Goal: Task Accomplishment & Management: Manage account settings

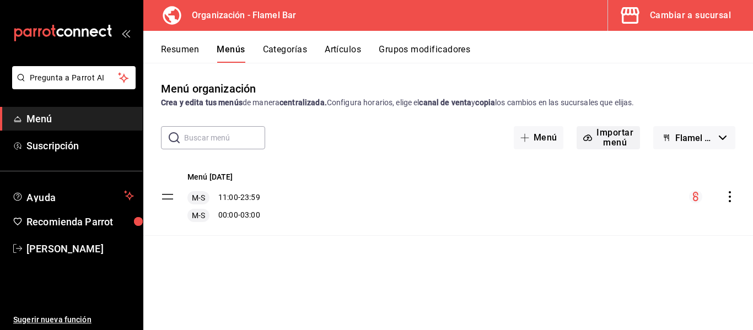
click at [606, 133] on button "Importar menú" at bounding box center [607, 137] width 63 height 23
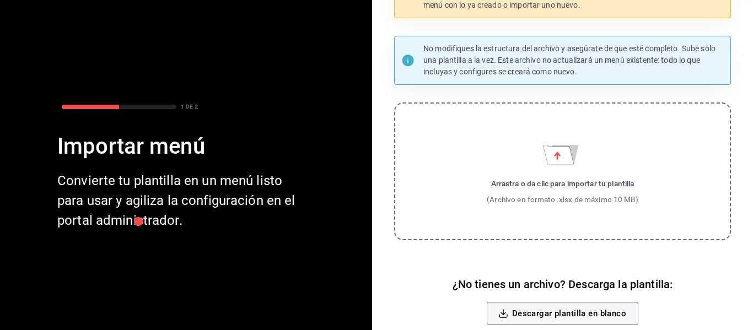
scroll to position [84, 0]
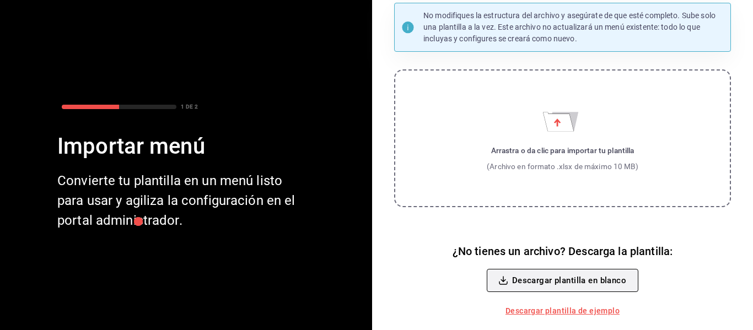
click at [586, 278] on button "Descargar plantilla en blanco" at bounding box center [563, 280] width 152 height 23
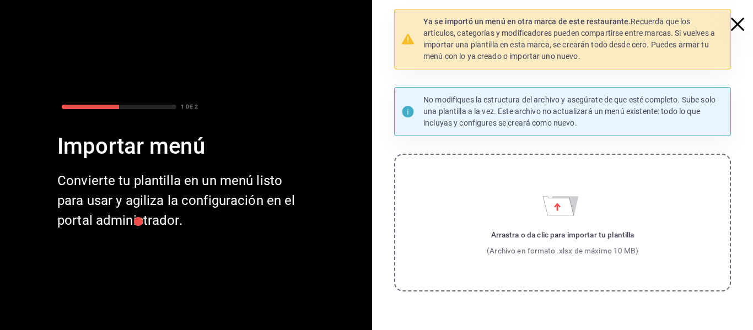
click at [731, 23] on icon "button" at bounding box center [737, 24] width 13 height 13
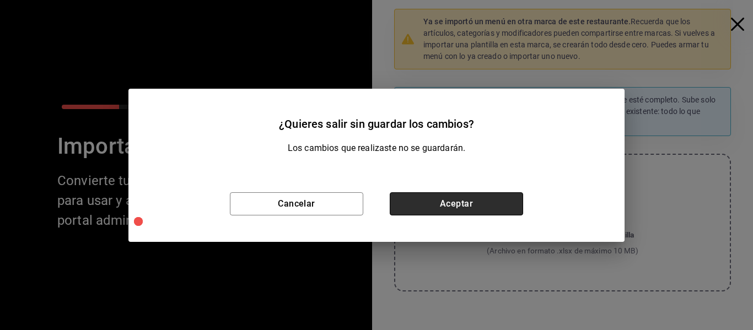
click at [456, 202] on button "Aceptar" at bounding box center [456, 203] width 133 height 23
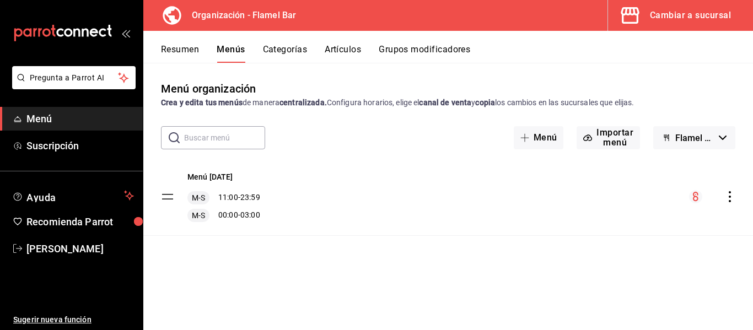
click at [353, 53] on button "Artículos" at bounding box center [343, 53] width 36 height 19
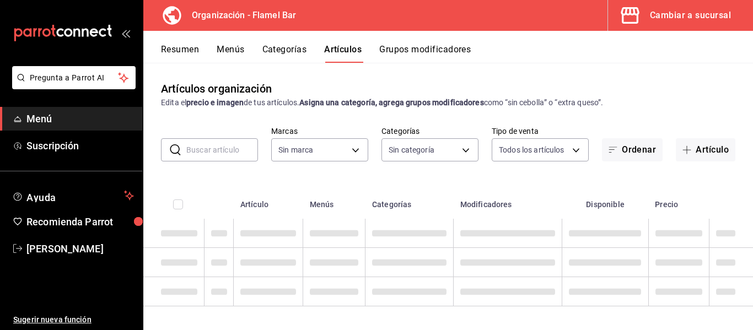
type input "c7d0e0e9-6ef6-4cf7-b8ad-472501af49aa"
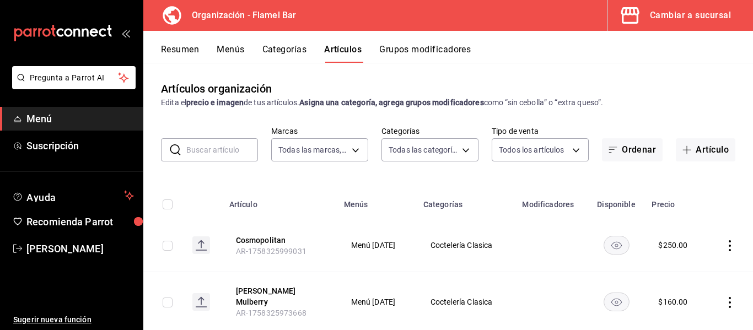
type input "438b3b77-652a-45f5-9d25-393266022c96,4dda47c7-2060-4a57-84ba-2eddefe24501,474c4…"
click at [164, 203] on input "checkbox" at bounding box center [168, 205] width 10 height 10
checkbox input "true"
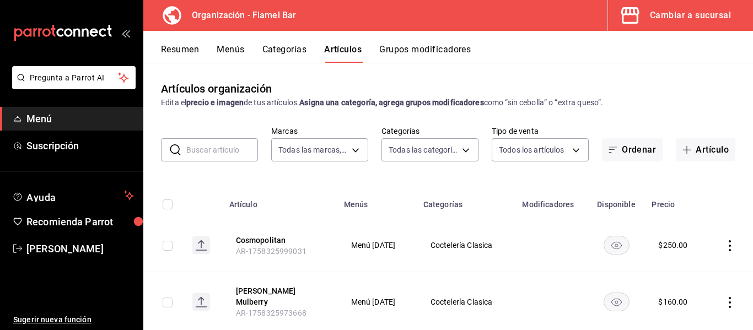
checkbox input "true"
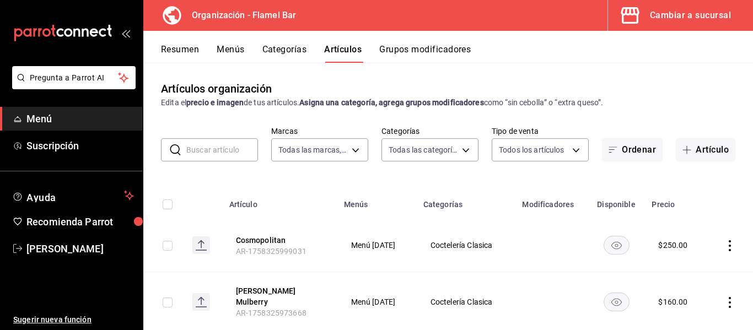
checkbox input "true"
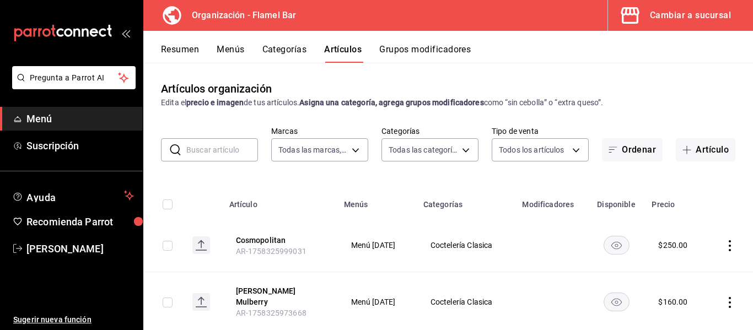
checkbox input "true"
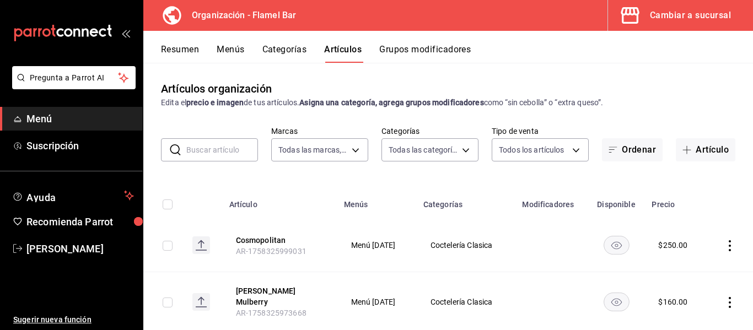
checkbox input "true"
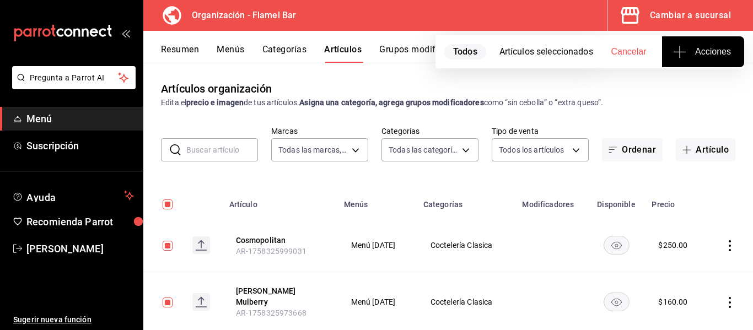
click at [678, 52] on icon "button" at bounding box center [679, 51] width 13 height 13
click at [678, 52] on div at bounding box center [376, 165] width 753 height 330
click at [678, 52] on icon "button" at bounding box center [679, 51] width 13 height 13
click at [678, 52] on div at bounding box center [376, 165] width 753 height 330
click at [724, 246] on icon "actions" at bounding box center [729, 245] width 11 height 11
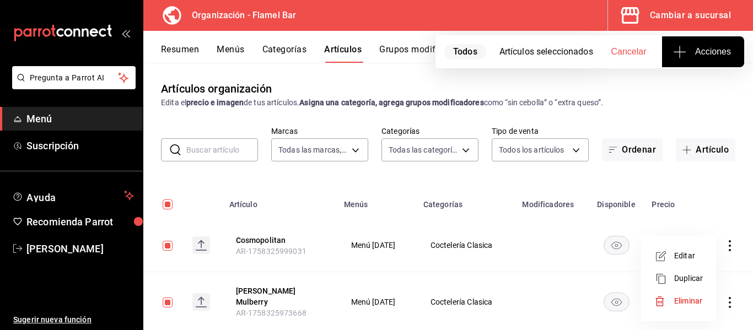
click at [166, 202] on div at bounding box center [376, 165] width 753 height 330
click at [166, 203] on input "checkbox" at bounding box center [168, 205] width 10 height 10
checkbox input "false"
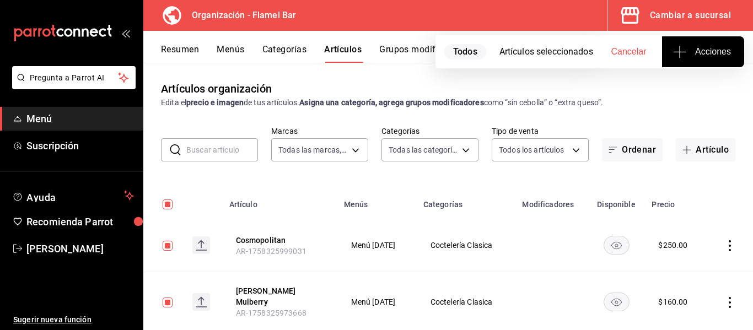
checkbox input "false"
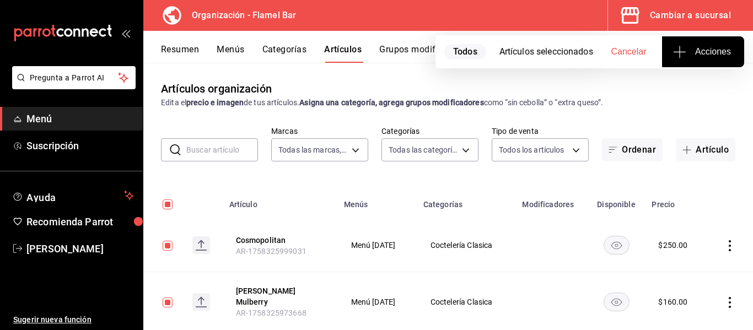
checkbox input "false"
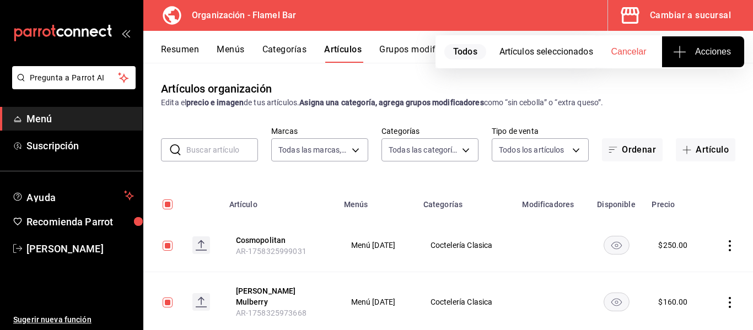
checkbox input "false"
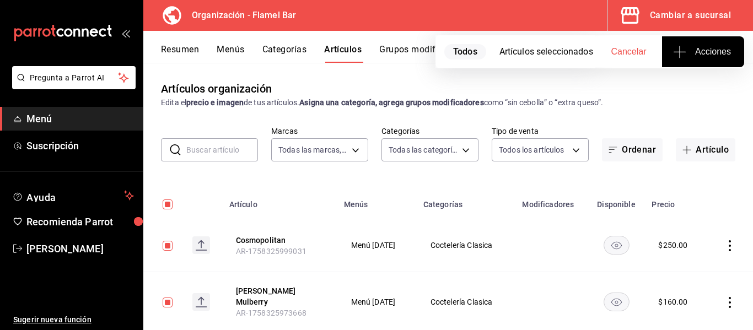
checkbox input "false"
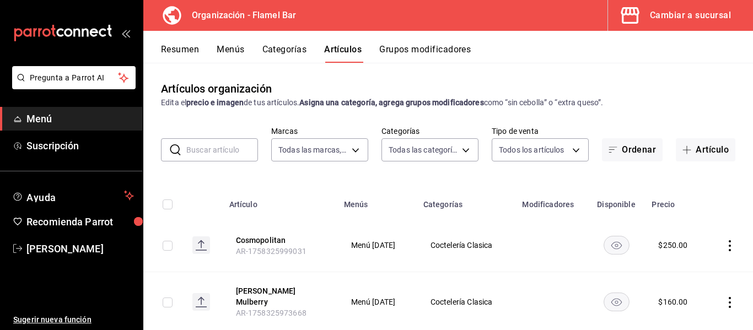
click at [170, 245] on input "checkbox" at bounding box center [168, 246] width 10 height 10
checkbox input "true"
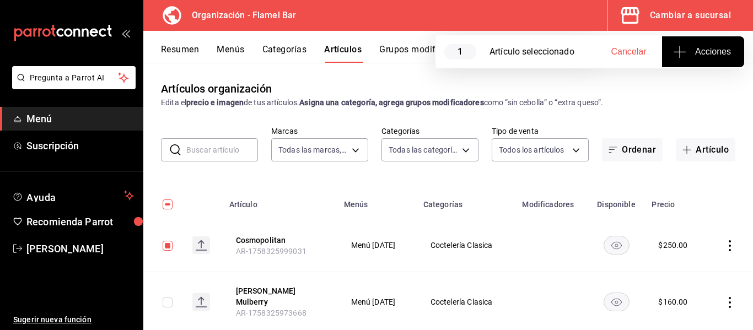
click at [166, 298] on input "checkbox" at bounding box center [168, 303] width 10 height 10
checkbox input "true"
click at [724, 247] on icon "actions" at bounding box center [729, 245] width 11 height 11
click at [684, 298] on span "Eliminar" at bounding box center [688, 301] width 28 height 9
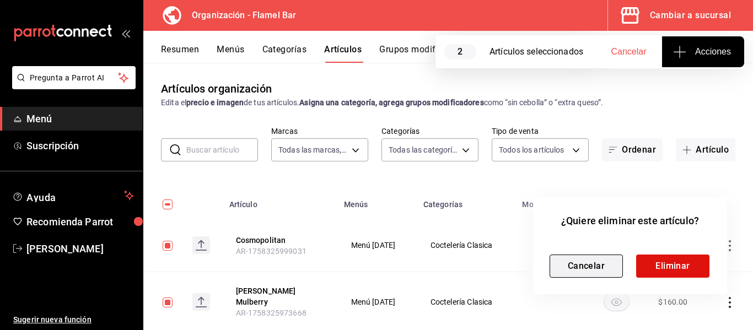
click at [601, 270] on button "Cancelar" at bounding box center [585, 266] width 73 height 23
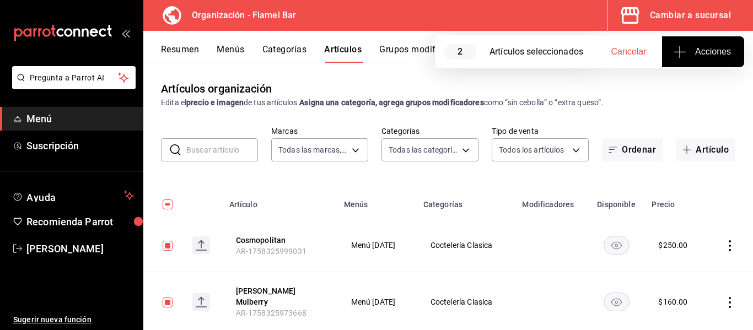
click at [169, 201] on input "checkbox" at bounding box center [168, 205] width 10 height 10
checkbox input "true"
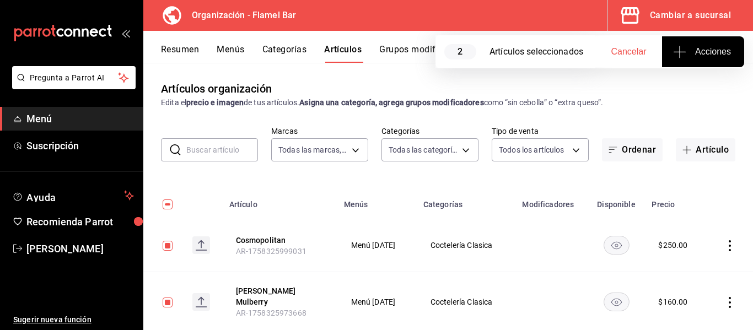
checkbox input "true"
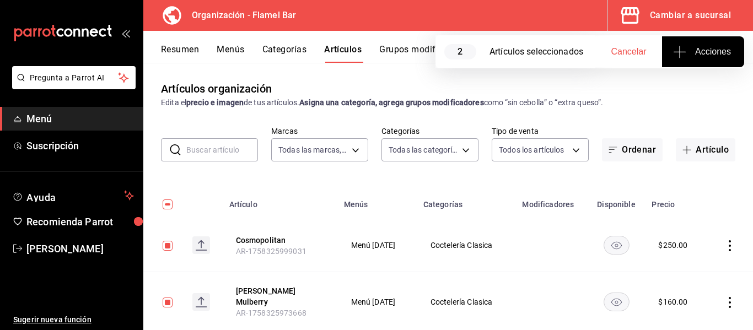
checkbox input "true"
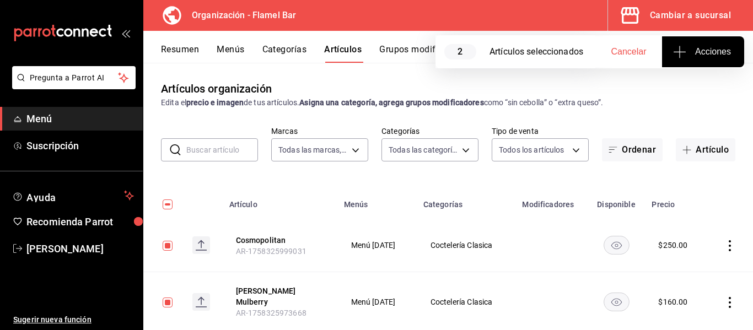
checkbox input "true"
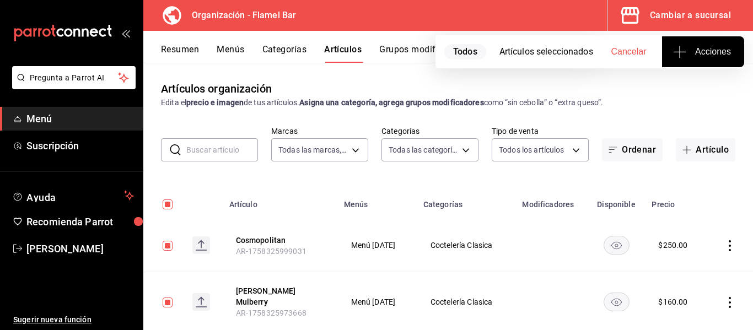
click at [637, 57] on button "Cancelar" at bounding box center [628, 51] width 67 height 31
checkbox input "false"
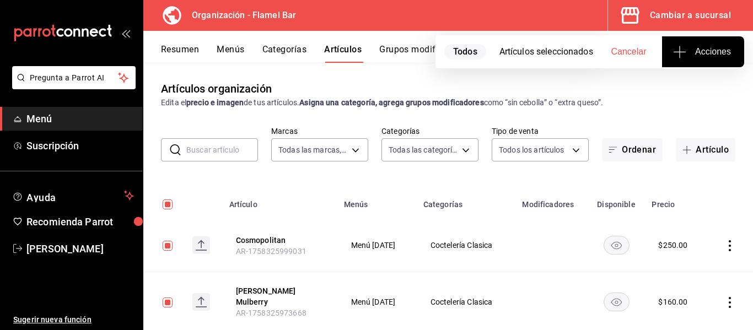
checkbox input "false"
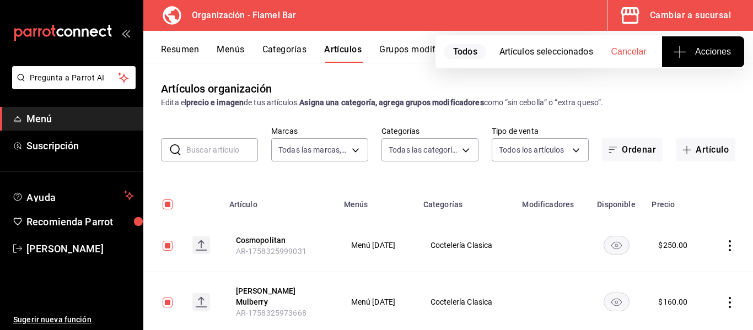
checkbox input "false"
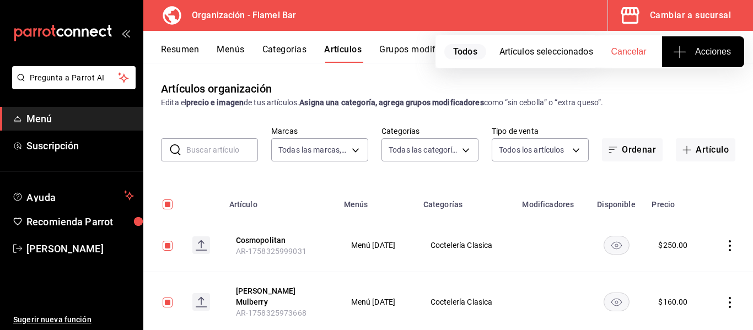
checkbox input "false"
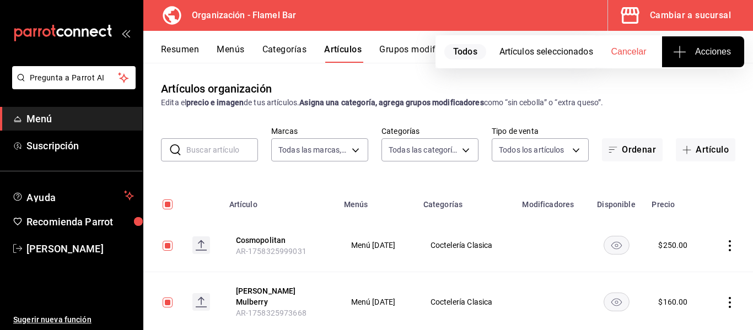
checkbox input "false"
